Goal: Task Accomplishment & Management: Use online tool/utility

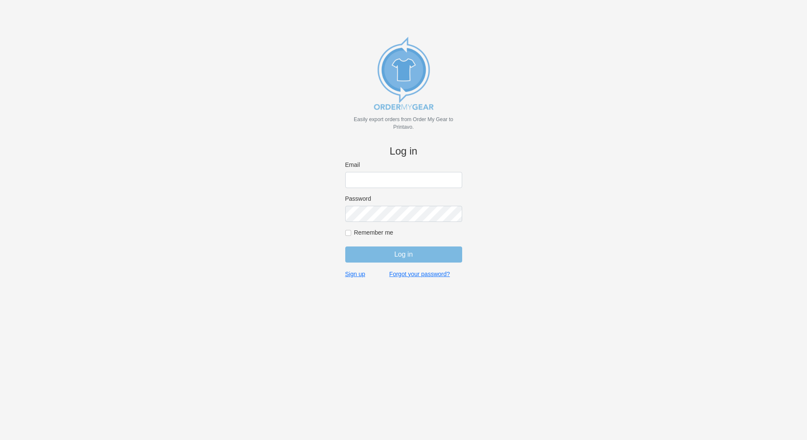
type input "john@medhatsfs.ca"
click at [403, 252] on input "Log in" at bounding box center [403, 254] width 117 height 16
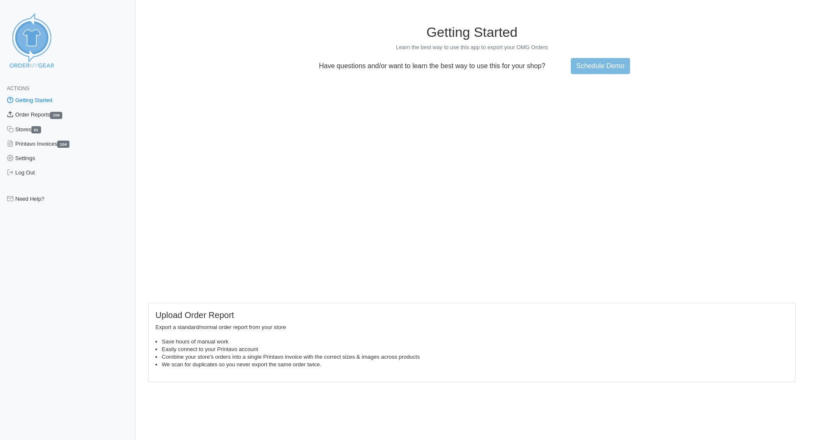
click at [44, 116] on link "Order Reports 104" at bounding box center [68, 115] width 136 height 14
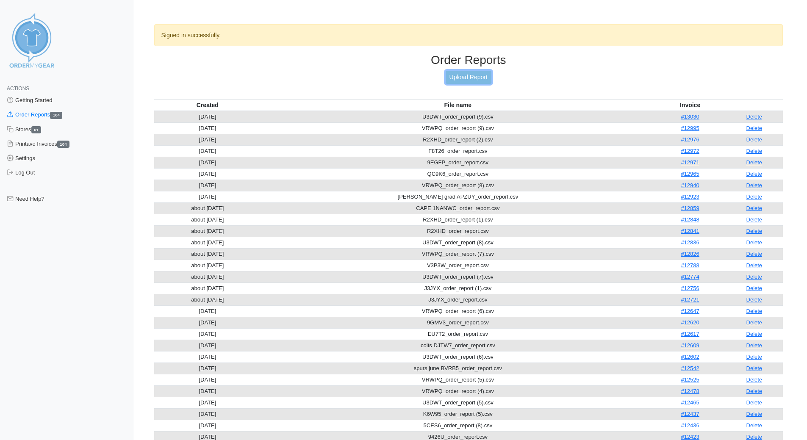
click at [462, 75] on link "Upload Report" at bounding box center [469, 77] width 46 height 13
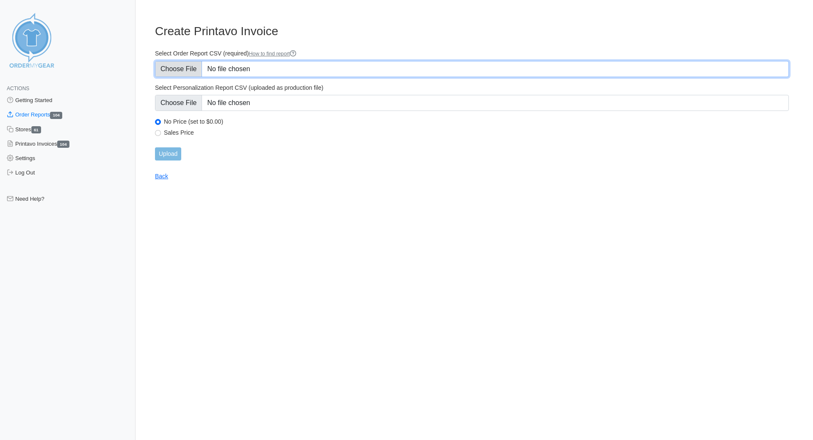
click at [174, 69] on input "Select Order Report CSV (required) How to find report" at bounding box center [472, 69] width 634 height 16
type input "C:\fakepath\cmha board XKWHR_order_report.csv"
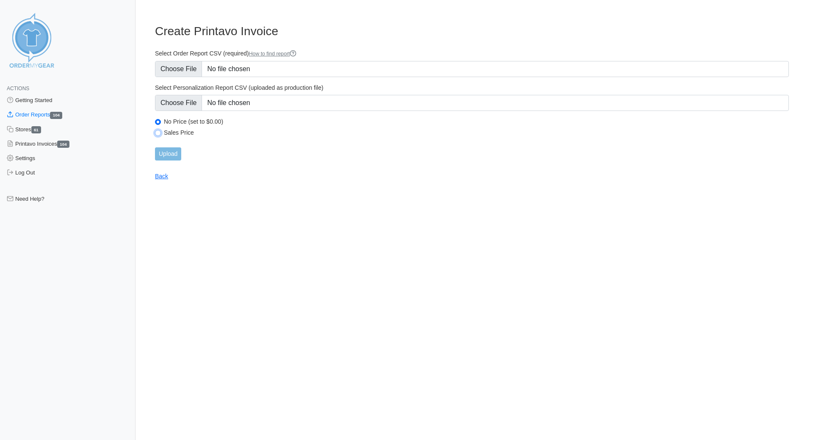
click at [157, 133] on input "Sales Price" at bounding box center [158, 133] width 6 height 6
radio input "true"
click at [171, 154] on input "Upload" at bounding box center [168, 153] width 26 height 13
